Goal: Use online tool/utility: Utilize a website feature to perform a specific function

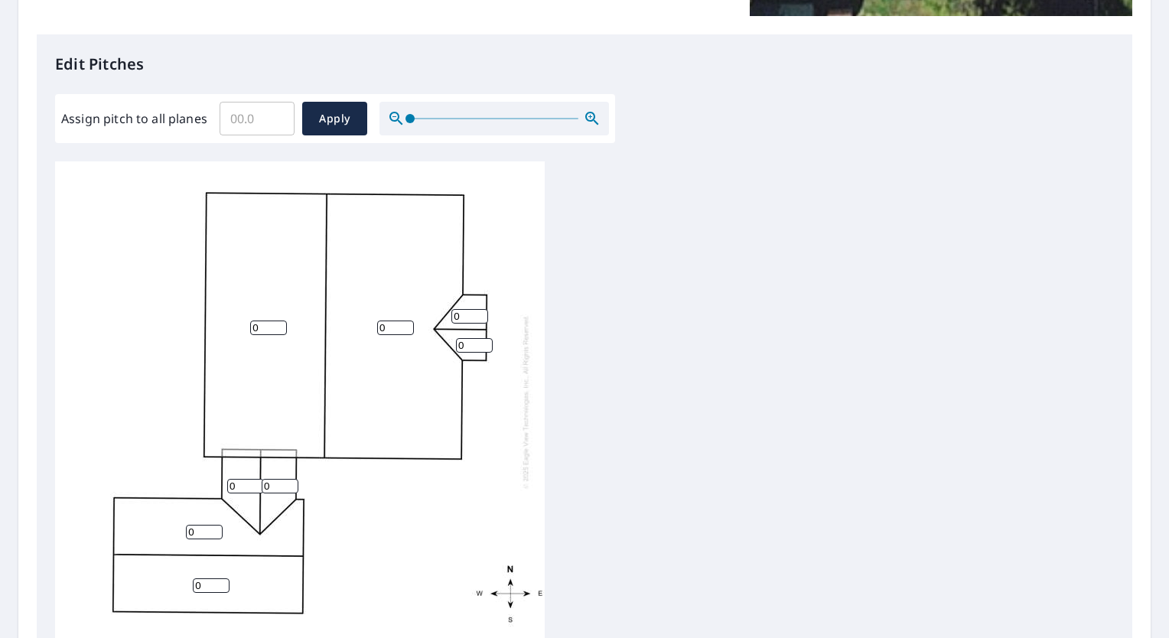
scroll to position [459, 0]
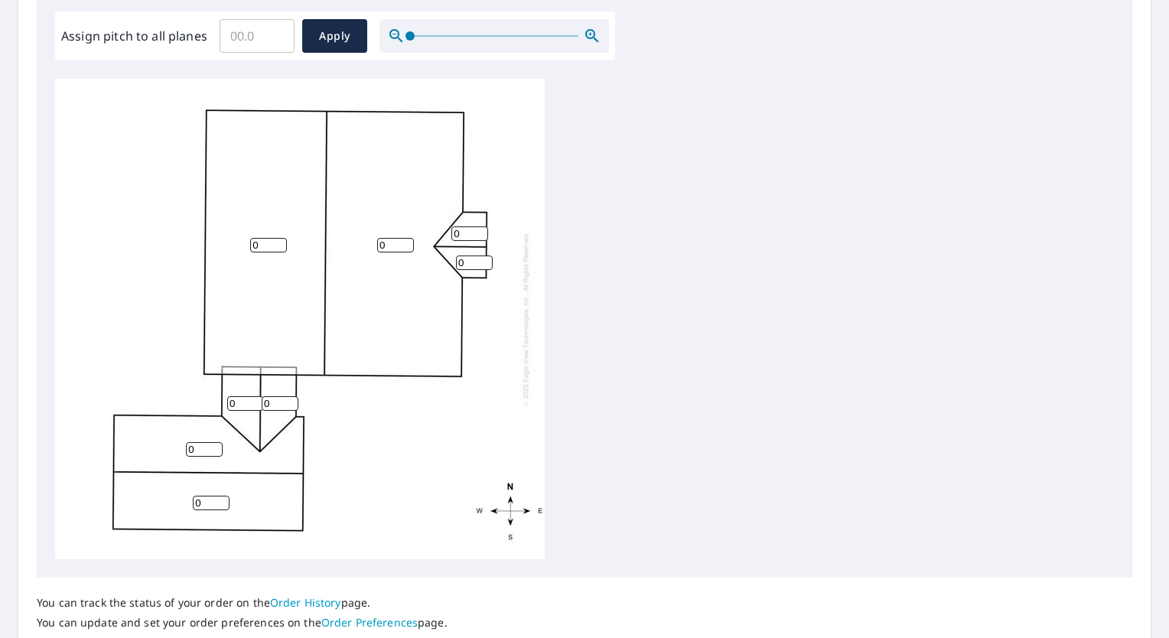
click at [281, 247] on input "0" at bounding box center [268, 245] width 37 height 15
type input "7"
click at [385, 246] on input "0" at bounding box center [395, 245] width 37 height 15
type input "0"
type input "7"
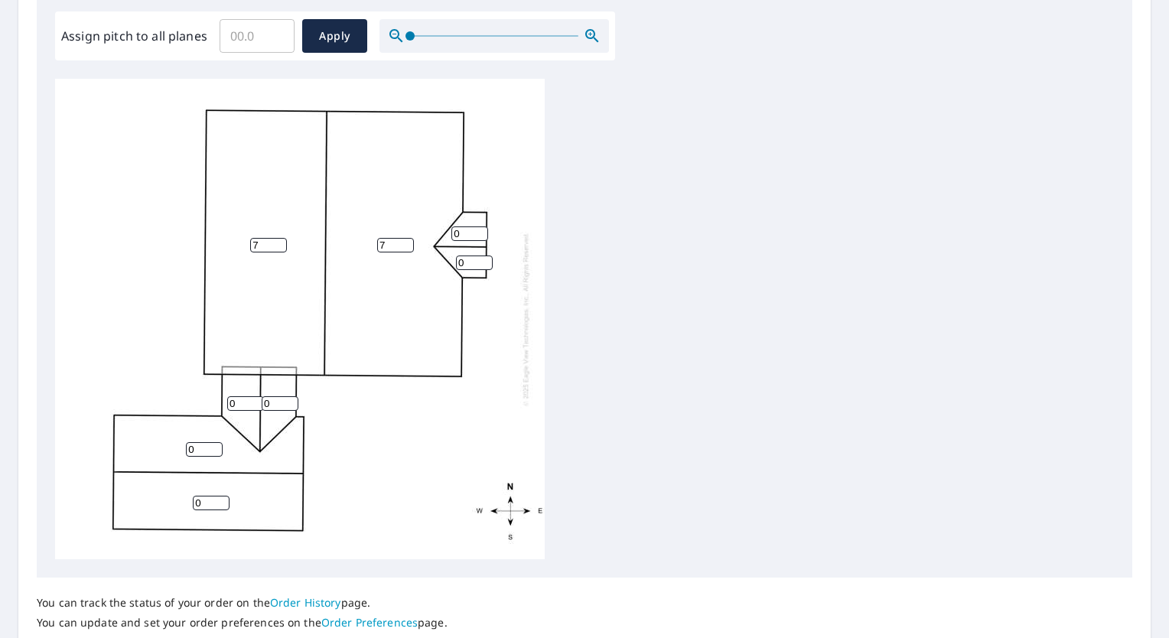
click at [459, 231] on input "0" at bounding box center [469, 233] width 37 height 15
type input "7"
click at [470, 270] on div "7 7 0 0 0 0 7 0" at bounding box center [300, 319] width 490 height 481
click at [469, 266] on input "number" at bounding box center [474, 263] width 37 height 15
type input "7"
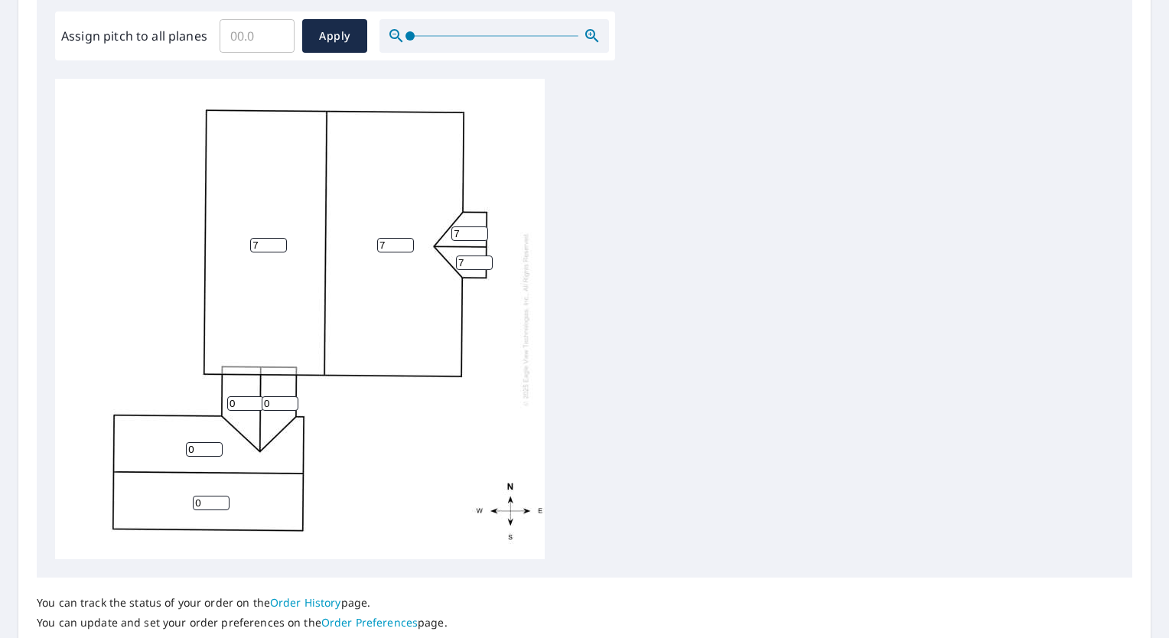
click at [245, 409] on input "0" at bounding box center [245, 403] width 37 height 15
type input "7"
click at [269, 406] on input "0" at bounding box center [280, 403] width 37 height 15
type input "7"
click at [199, 451] on input "0" at bounding box center [204, 449] width 37 height 15
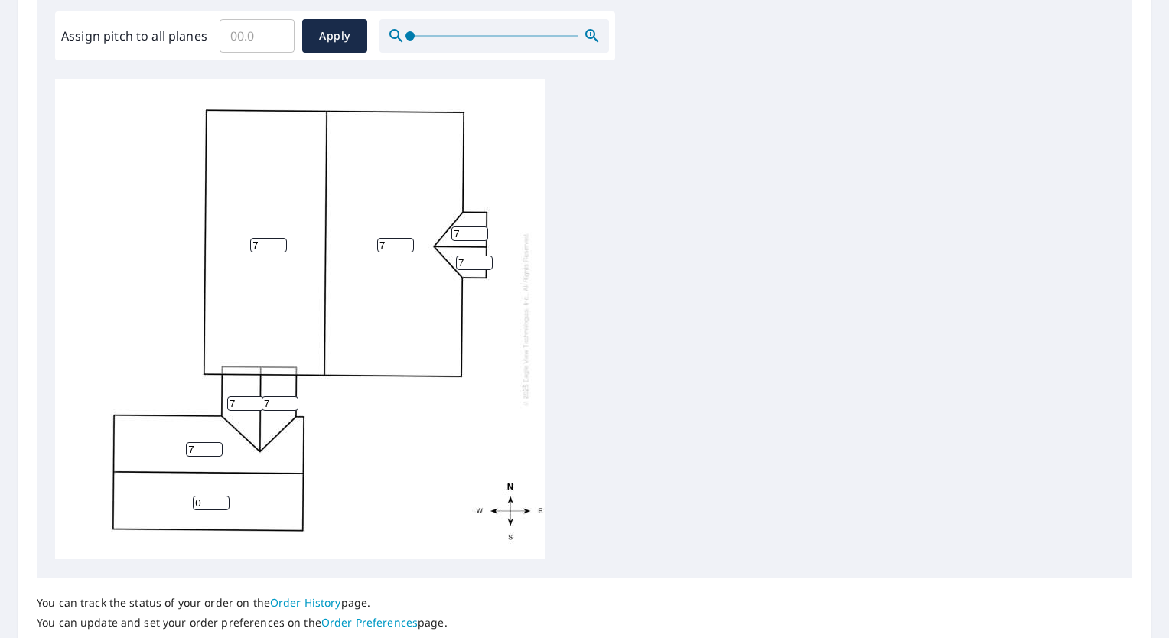
type input "7"
click at [204, 497] on input "0" at bounding box center [211, 503] width 37 height 15
type input "0"
type input "7"
click at [673, 221] on div "7 7 7 7 7 7 7 7" at bounding box center [584, 319] width 1059 height 481
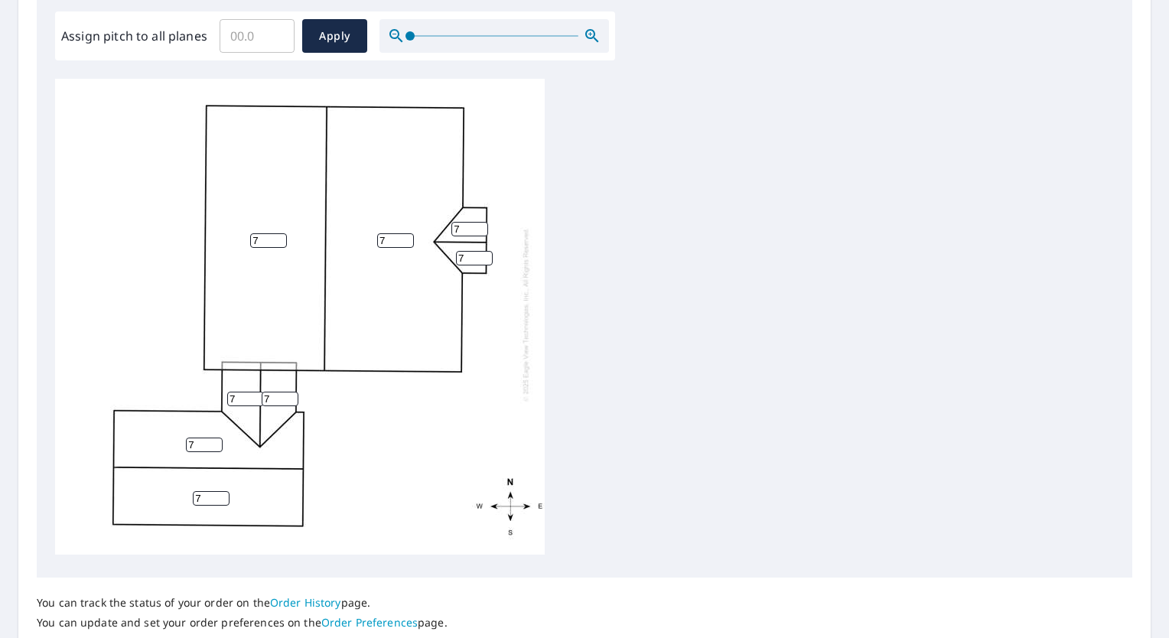
scroll to position [0, 0]
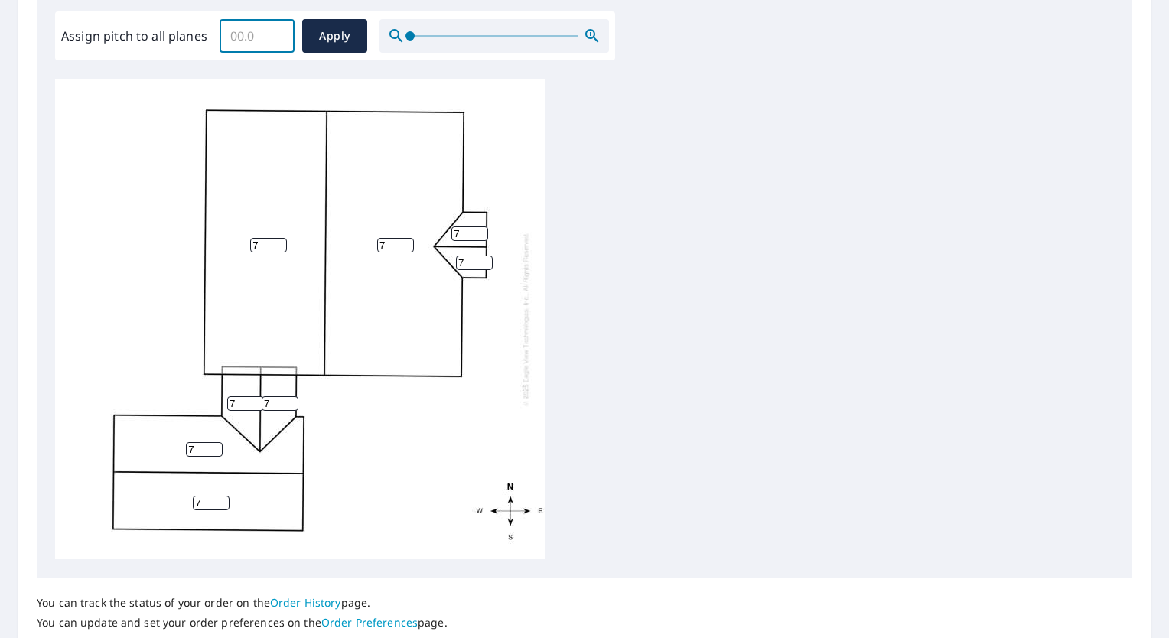
click at [266, 51] on input "Assign pitch to all planes" at bounding box center [257, 36] width 75 height 43
type input "7"
click at [331, 38] on span "Apply" at bounding box center [334, 36] width 41 height 19
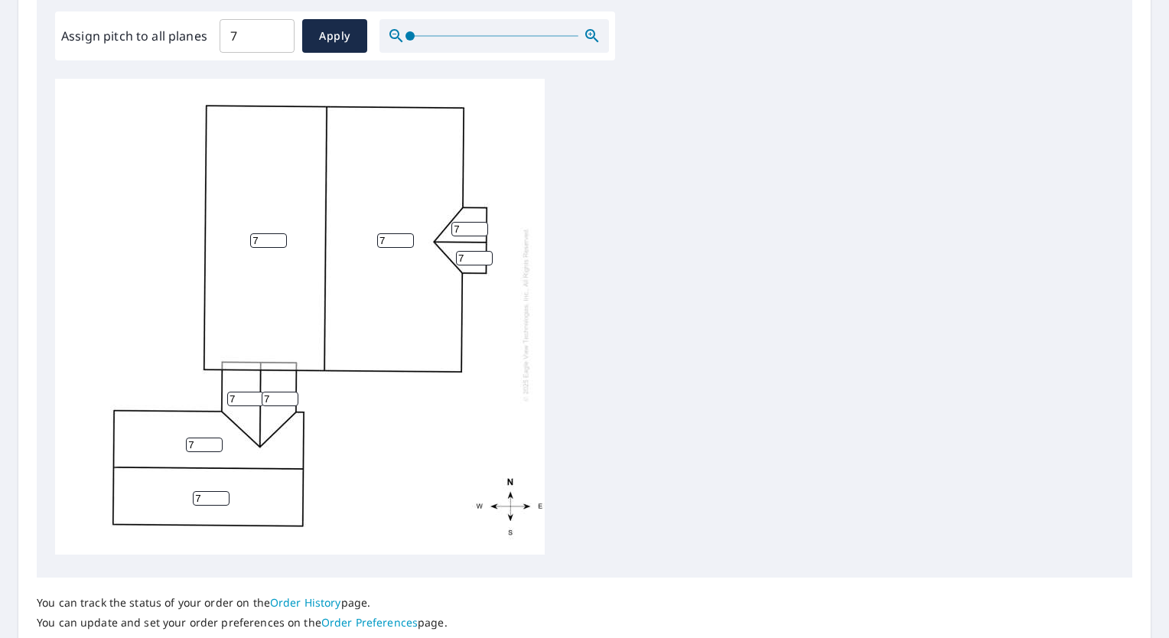
scroll to position [15, 0]
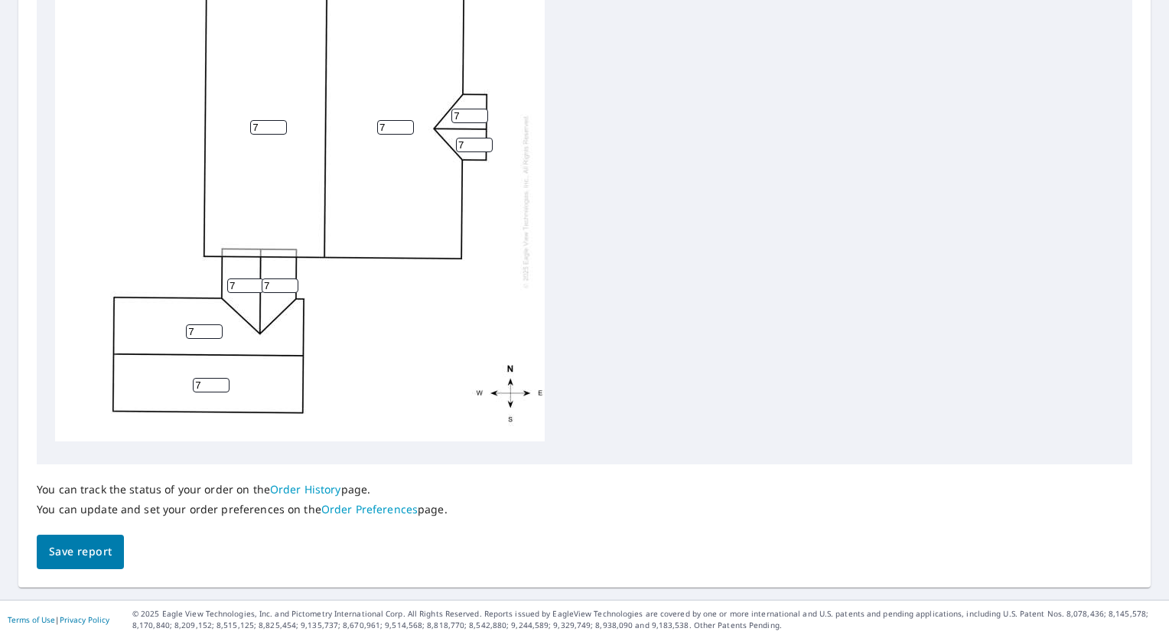
click at [112, 556] on button "Save report" at bounding box center [80, 552] width 87 height 34
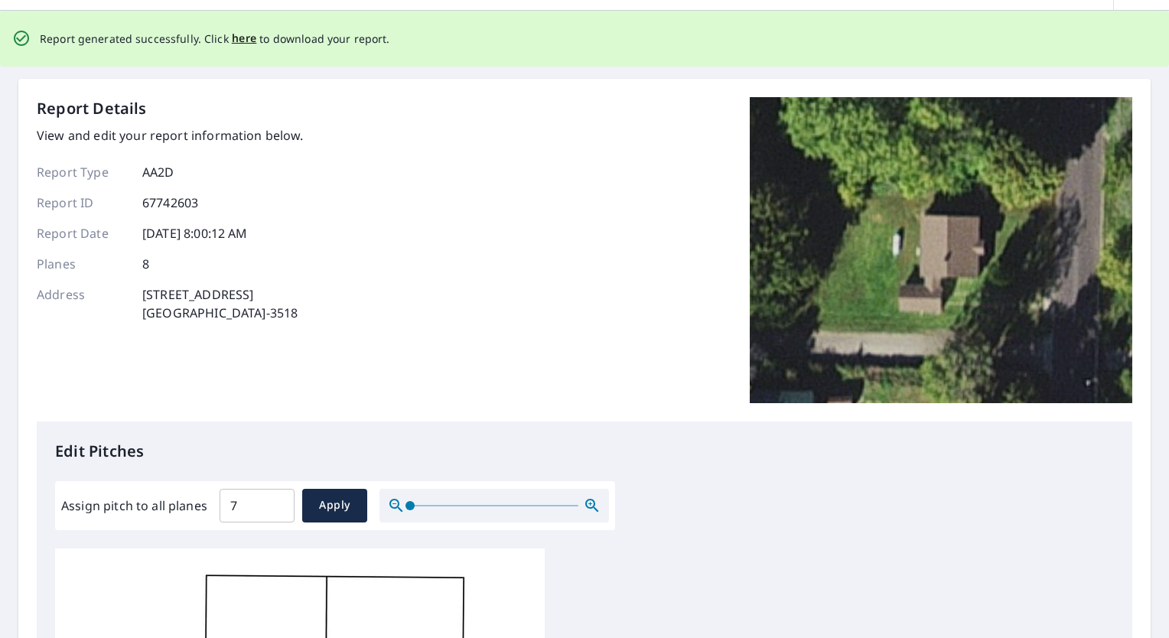
scroll to position [0, 0]
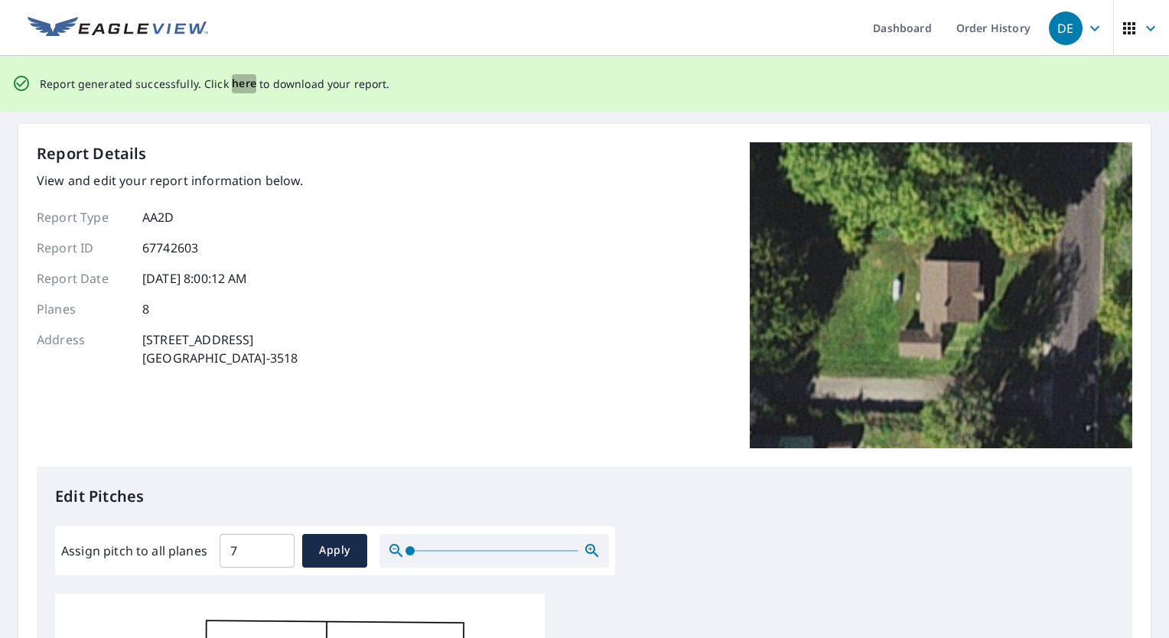
click at [248, 88] on span "here" at bounding box center [244, 83] width 25 height 19
